Goal: Information Seeking & Learning: Learn about a topic

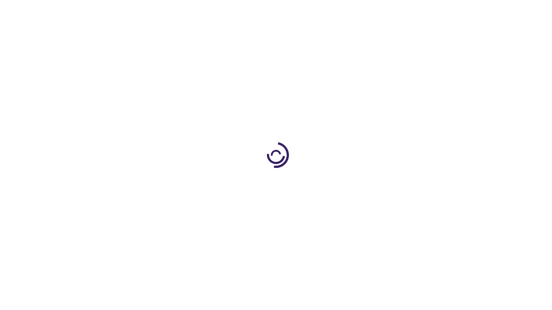
scroll to position [421, 0]
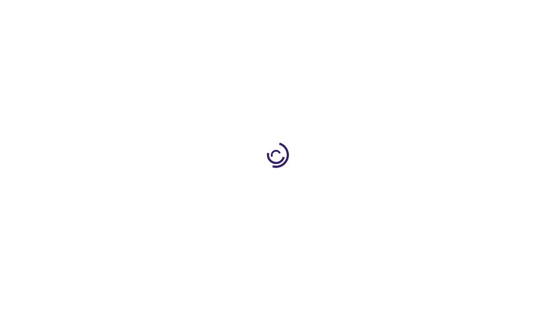
scroll to position [276, 0]
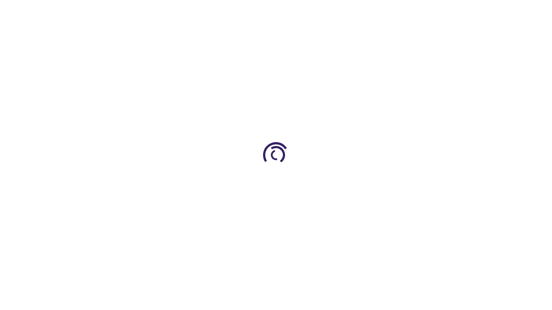
scroll to position [313, 0]
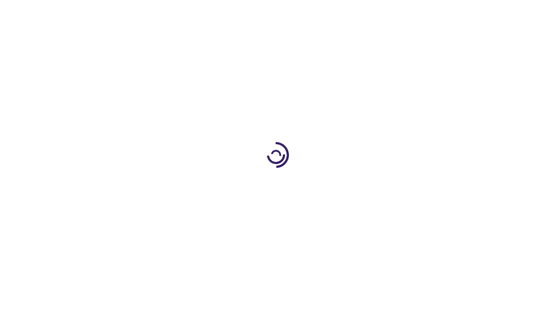
scroll to position [1832, 0]
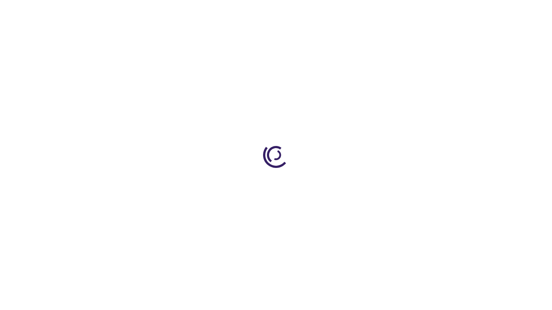
scroll to position [1312, 0]
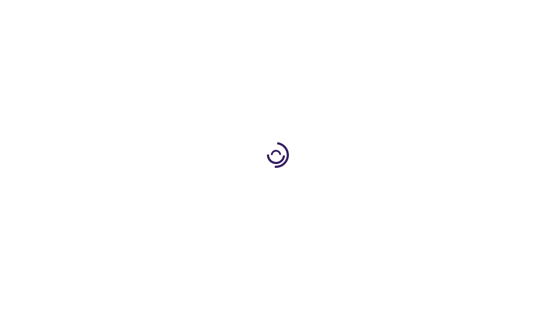
scroll to position [2127, 0]
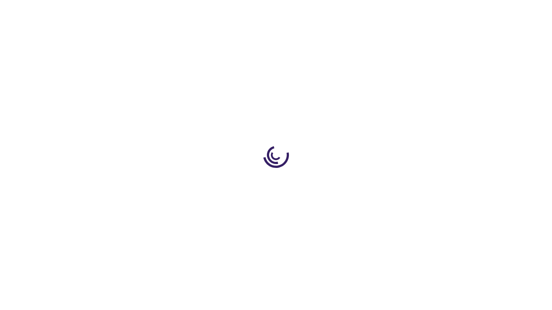
scroll to position [1197, 0]
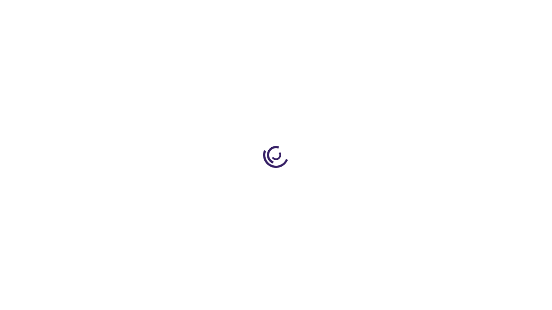
scroll to position [2026, 0]
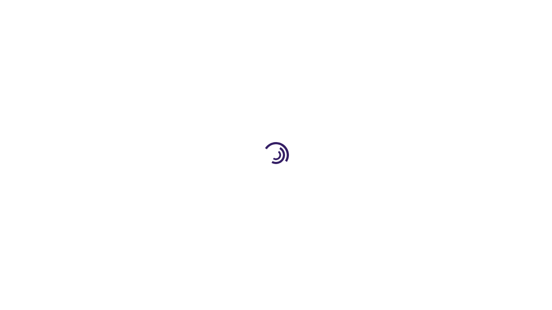
scroll to position [2220, 0]
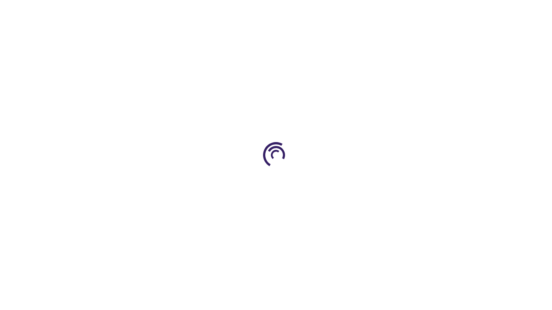
scroll to position [1309, 0]
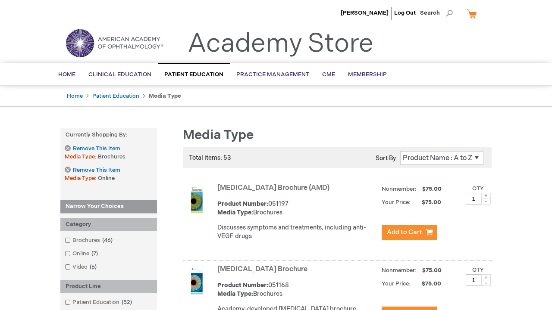
scroll to position [864, 0]
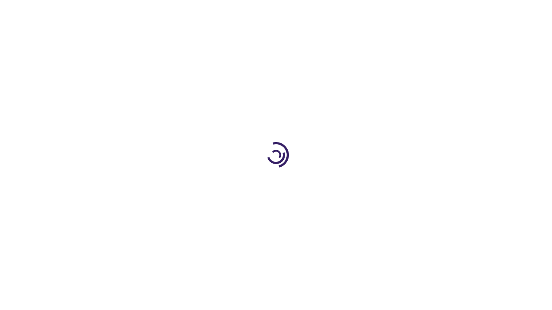
scroll to position [1441, 0]
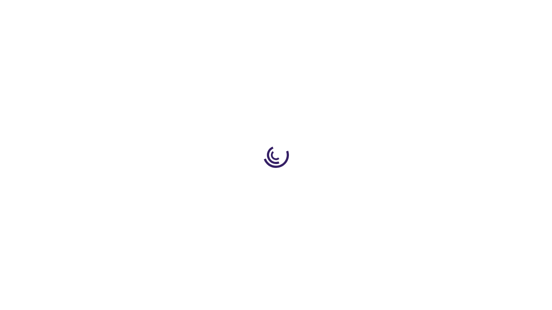
scroll to position [2127, 0]
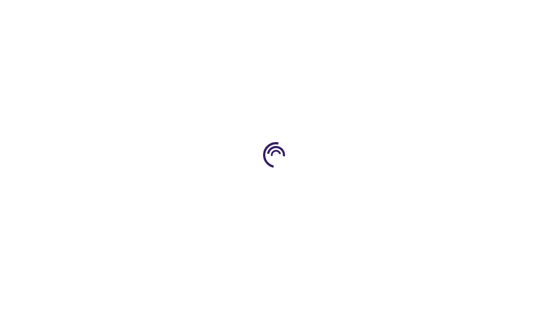
scroll to position [212, 0]
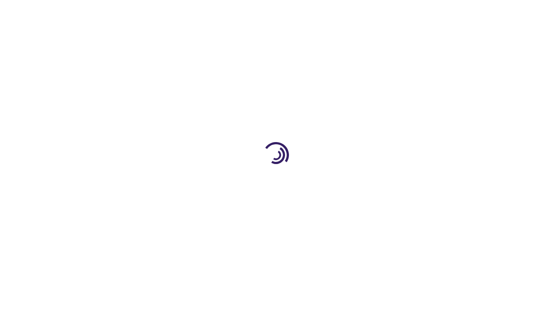
scroll to position [1655, 0]
